Goal: Obtain resource: Download file/media

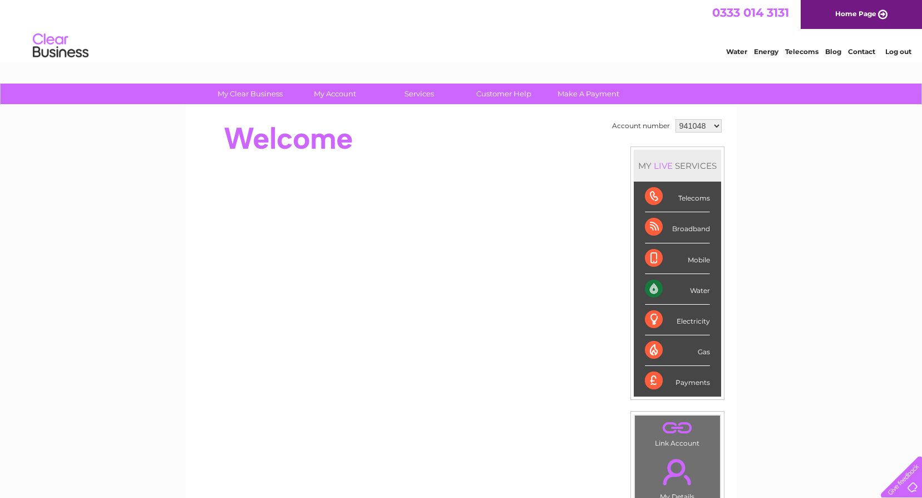
click at [704, 126] on select "941048 941052 941056 941113 942578 1092278 1092287 1092288 1092290 1154054 1154…" at bounding box center [699, 125] width 46 height 13
click at [676, 119] on select "941048 941052 941056 941113 942578 1092278 1092287 1092288 1092290 1154054 1154…" at bounding box center [699, 125] width 46 height 13
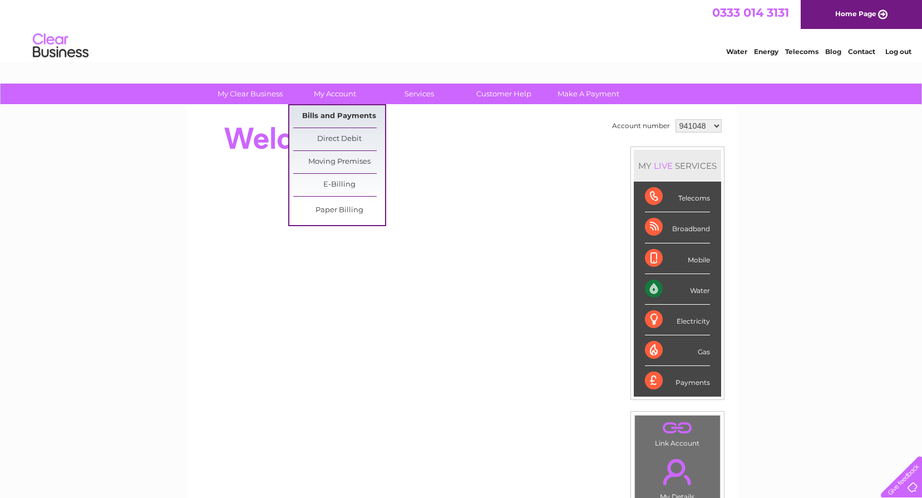
click at [351, 111] on link "Bills and Payments" at bounding box center [339, 116] width 92 height 22
click at [343, 107] on link "Bills and Payments" at bounding box center [339, 116] width 92 height 22
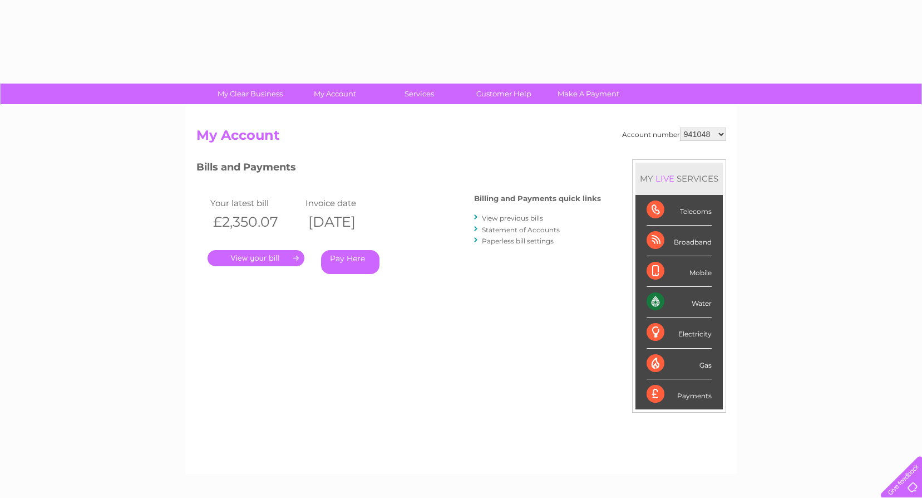
click at [255, 260] on link "." at bounding box center [256, 258] width 97 height 16
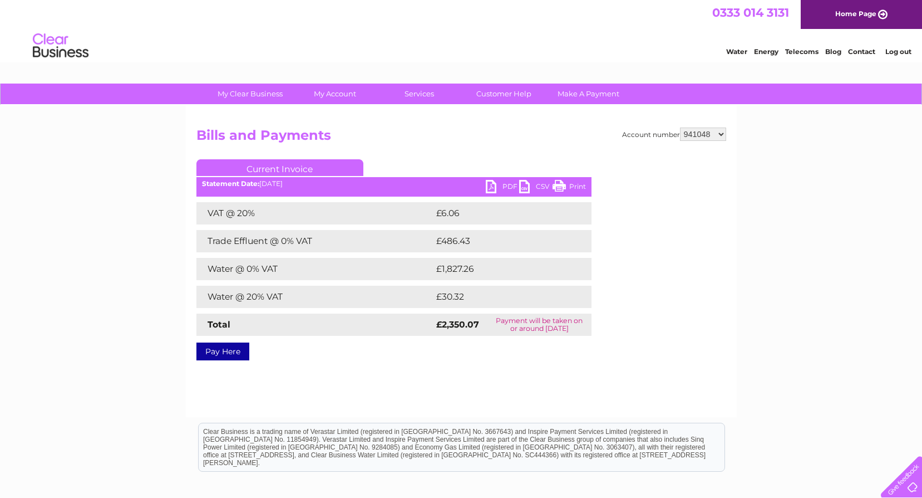
click at [493, 186] on link "PDF" at bounding box center [502, 188] width 33 height 16
click at [702, 133] on select "941048 941052 941056 941113 942578 1092278 1092287 1092288 1092290 1154054 1154…" at bounding box center [703, 133] width 46 height 13
select select "941052"
click at [680, 127] on select "941048 941052 941056 941113 942578 1092278 1092287 1092288 1092290 1154054 1154…" at bounding box center [703, 133] width 46 height 13
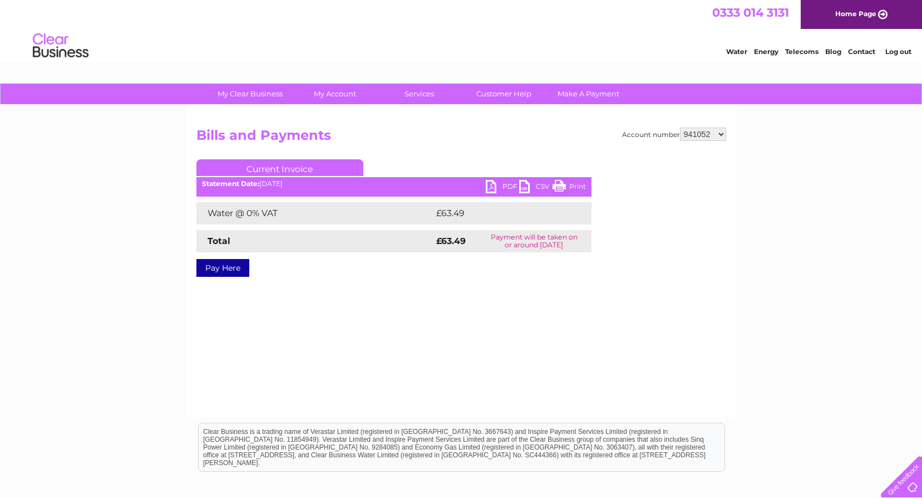
click at [495, 184] on link "PDF" at bounding box center [502, 188] width 33 height 16
click at [711, 140] on select "941048 941052 941056 941113 942578 1092278 1092287 1092288 1092290 1154054 1154…" at bounding box center [703, 133] width 46 height 13
select select "941056"
click at [680, 127] on select "941048 941052 941056 941113 942578 1092278 1092287 1092288 1092290 1154054 1154…" at bounding box center [703, 133] width 46 height 13
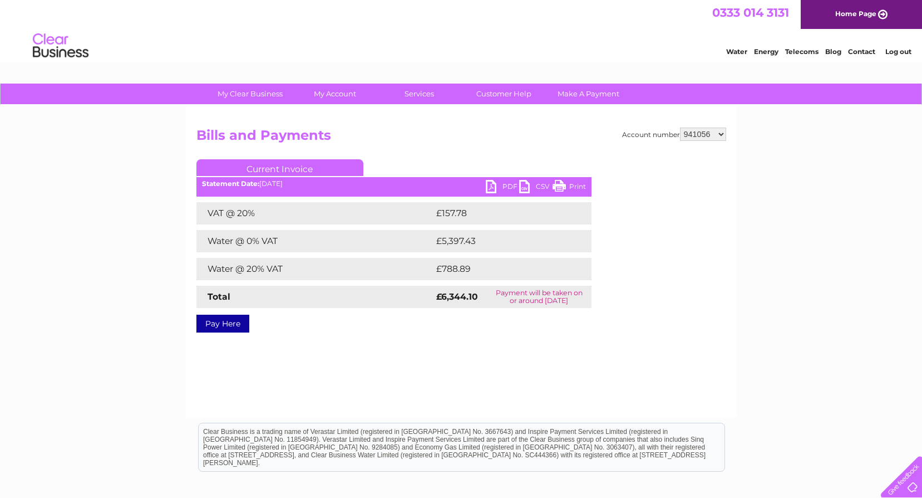
click at [500, 185] on link "PDF" at bounding box center [502, 188] width 33 height 16
click at [706, 138] on select "941048 941052 941056 941113 942578 1092278 1092287 1092288 1092290 1154054 1154…" at bounding box center [703, 133] width 46 height 13
select select "941113"
click at [680, 127] on select "941048 941052 941056 941113 942578 1092278 1092287 1092288 1092290 1154054 1154…" at bounding box center [703, 133] width 46 height 13
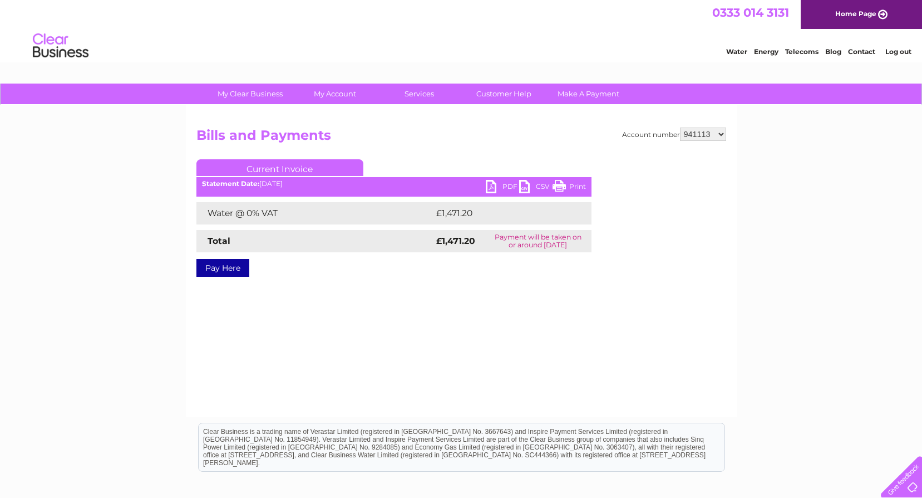
click at [495, 183] on link "PDF" at bounding box center [502, 188] width 33 height 16
click at [704, 130] on select "941048 941052 941056 941113 942578 1092278 1092287 1092288 1092290 1154054 1154…" at bounding box center [703, 133] width 46 height 13
select select "942578"
click at [680, 127] on select "941048 941052 941056 941113 942578 1092278 1092287 1092288 1092290 1154054 1154…" at bounding box center [703, 133] width 46 height 13
click at [496, 186] on link "PDF" at bounding box center [502, 188] width 33 height 16
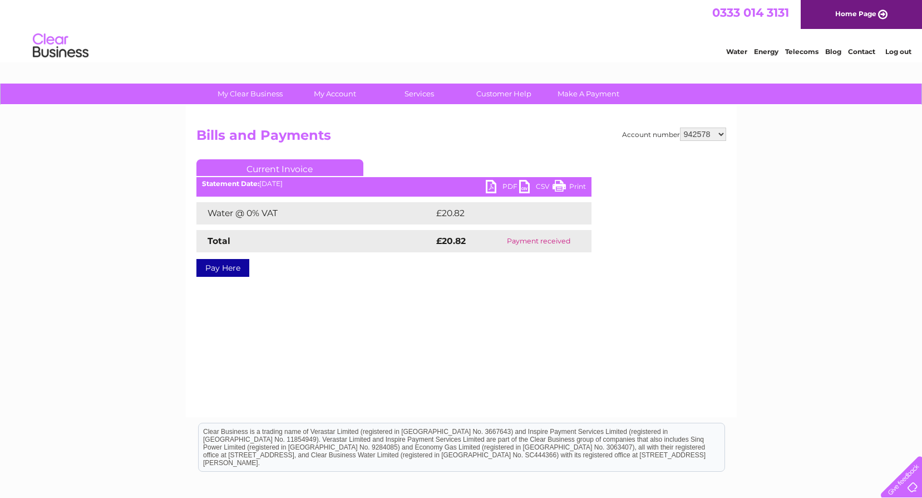
click at [692, 132] on select "941048 941052 941056 941113 942578 1092278 1092287 1092288 1092290 1154054 1154…" at bounding box center [703, 133] width 46 height 13
select select "1092278"
click at [680, 127] on select "941048 941052 941056 941113 942578 1092278 1092287 1092288 1092290 1154054 1154…" at bounding box center [703, 133] width 46 height 13
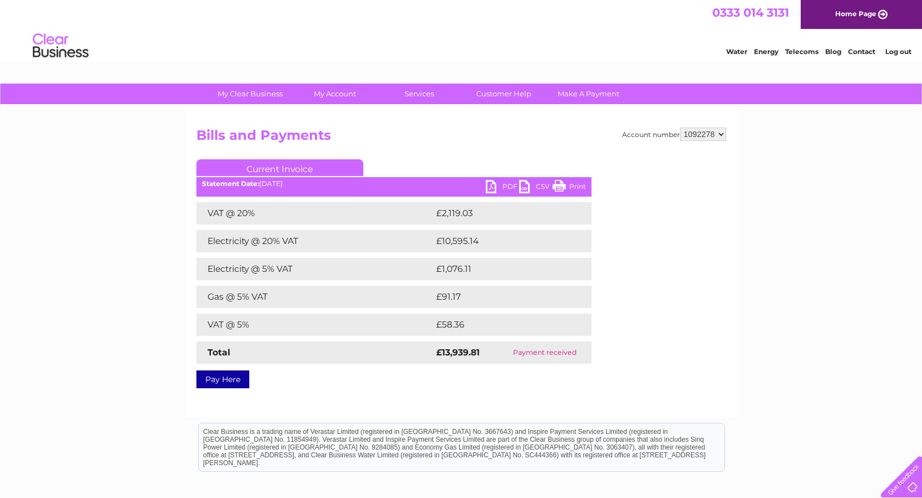
click at [501, 185] on link "PDF" at bounding box center [502, 188] width 33 height 16
click at [706, 136] on select "941048 941052 941056 941113 942578 1092278 1092287 1092288 1092290 1154054 1154…" at bounding box center [703, 133] width 46 height 13
select select "1092287"
click at [680, 127] on select "941048 941052 941056 941113 942578 1092278 1092287 1092288 1092290 1154054 1154…" at bounding box center [703, 133] width 46 height 13
click at [490, 191] on link "PDF" at bounding box center [502, 188] width 33 height 16
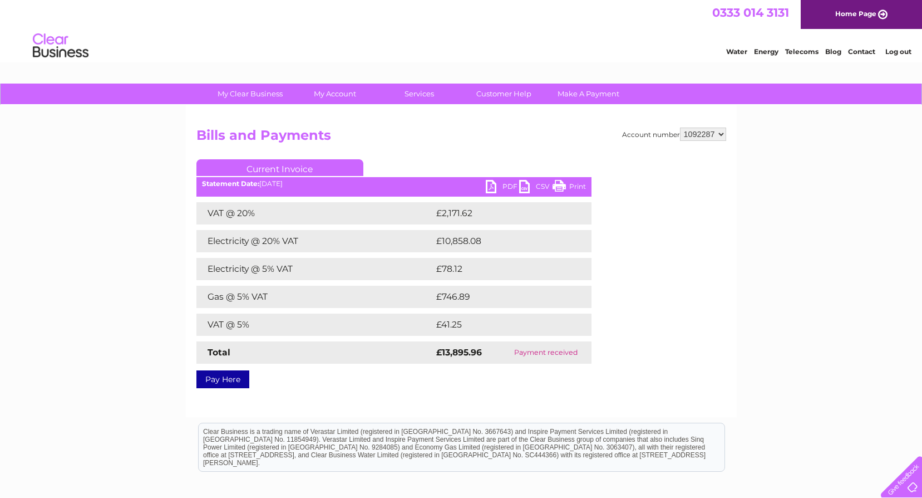
click at [711, 131] on select "941048 941052 941056 941113 942578 1092278 1092287 1092288 1092290 1154054 1154…" at bounding box center [703, 133] width 46 height 13
select select "1092288"
click at [680, 127] on select "941048 941052 941056 941113 942578 1092278 1092287 1092288 1092290 1154054 1154…" at bounding box center [703, 133] width 46 height 13
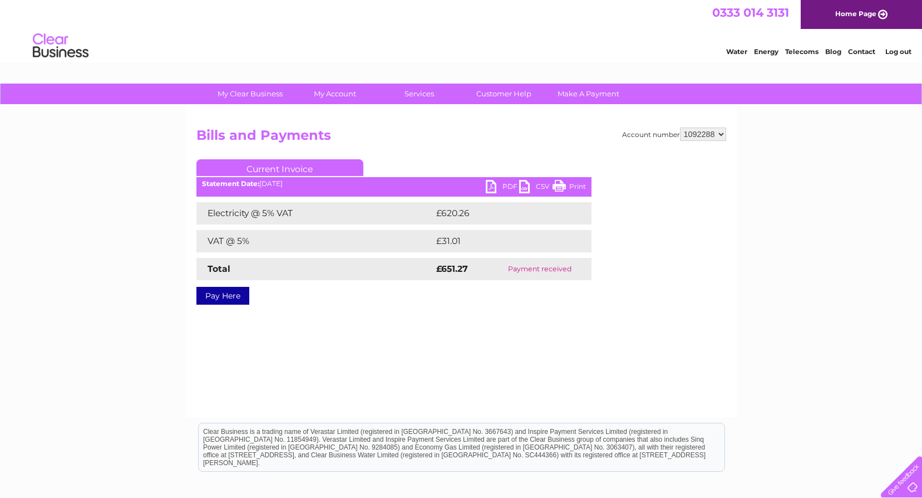
click at [496, 183] on link "PDF" at bounding box center [502, 188] width 33 height 16
click at [701, 131] on select "941048 941052 941056 941113 942578 1092278 1092287 1092288 1092290 1154054 1154…" at bounding box center [703, 133] width 46 height 13
select select "1092290"
click at [680, 127] on select "941048 941052 941056 941113 942578 1092278 1092287 1092288 1092290 1154054 1154…" at bounding box center [703, 133] width 46 height 13
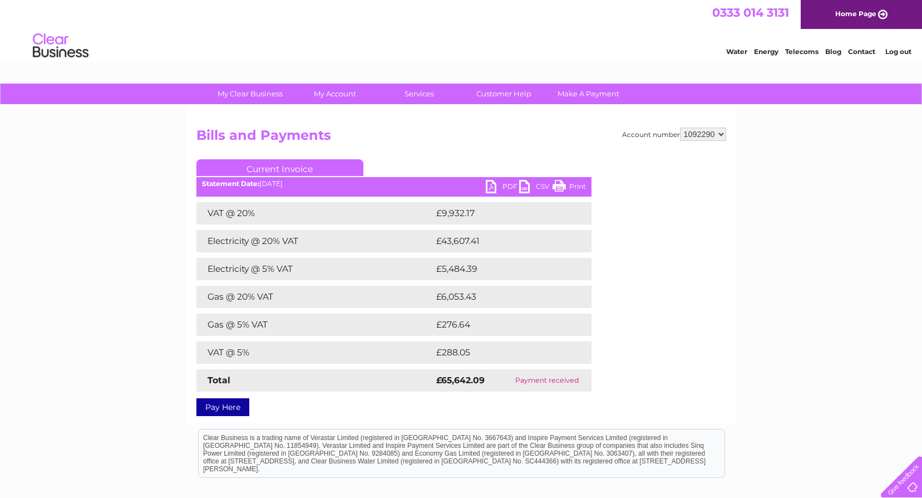
click at [495, 184] on link "PDF" at bounding box center [502, 188] width 33 height 16
click at [712, 135] on select "941048 941052 941056 941113 942578 1092278 1092287 1092288 1092290 1154054 1154…" at bounding box center [703, 133] width 46 height 13
select select "1154054"
click at [680, 127] on select "941048 941052 941056 941113 942578 1092278 1092287 1092288 1092290 1154054 1154…" at bounding box center [703, 133] width 46 height 13
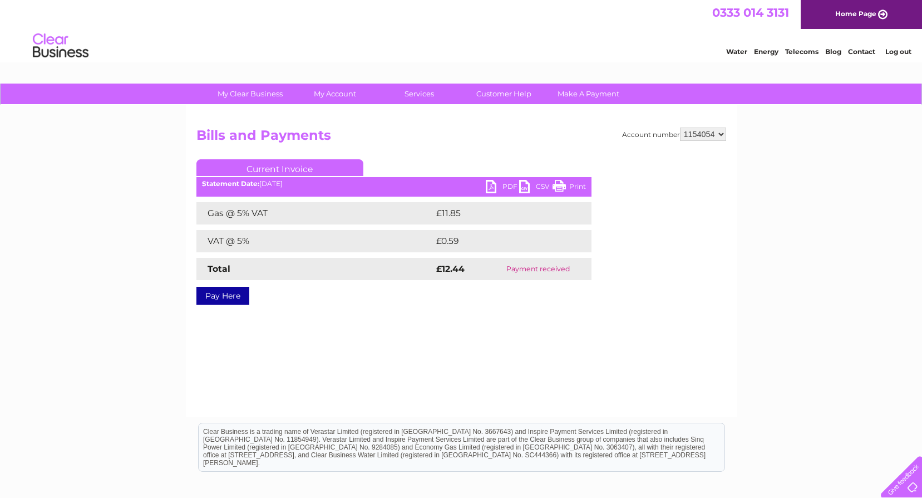
click at [489, 188] on link "PDF" at bounding box center [502, 188] width 33 height 16
click at [703, 133] on select "941048 941052 941056 941113 942578 1092278 1092287 1092288 1092290 1154054 1154…" at bounding box center [703, 133] width 46 height 13
select select "1154056"
click at [680, 127] on select "941048 941052 941056 941113 942578 1092278 1092287 1092288 1092290 1154054 1154…" at bounding box center [703, 133] width 46 height 13
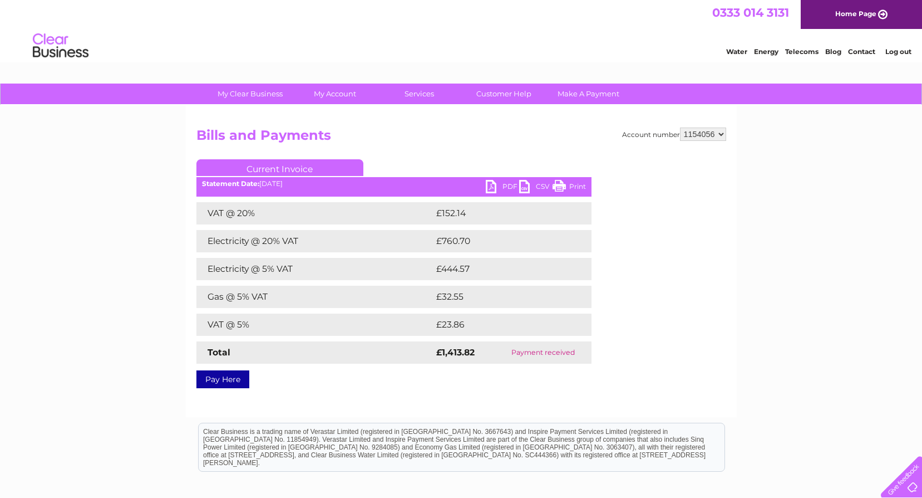
click at [498, 183] on link "PDF" at bounding box center [502, 188] width 33 height 16
